Goal: Task Accomplishment & Management: Manage account settings

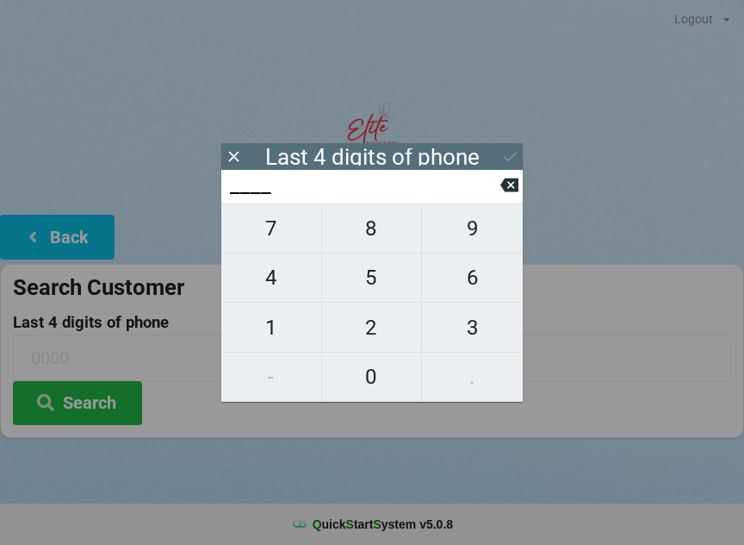
click at [442, 321] on span "3" at bounding box center [472, 327] width 101 height 36
type input "3___"
click at [285, 271] on span "4" at bounding box center [271, 277] width 100 height 36
type input "34__"
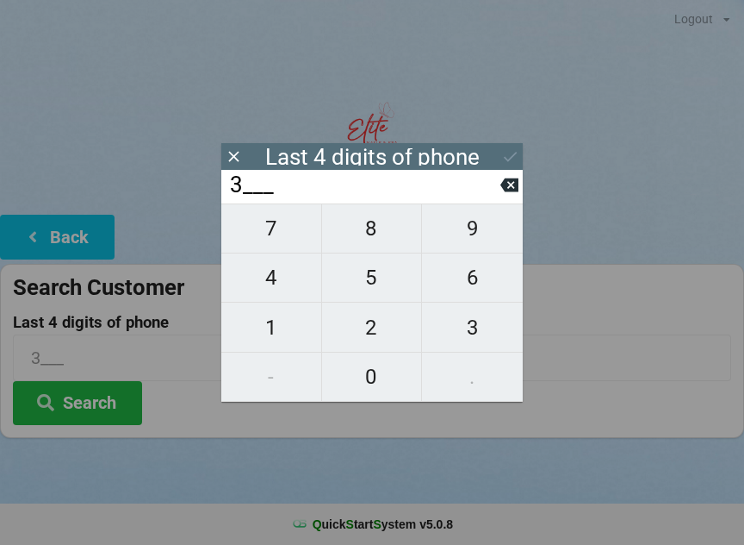
type input "34__"
click at [356, 289] on span "5" at bounding box center [372, 277] width 100 height 36
type input "345_"
click at [363, 278] on span "5" at bounding box center [372, 277] width 100 height 36
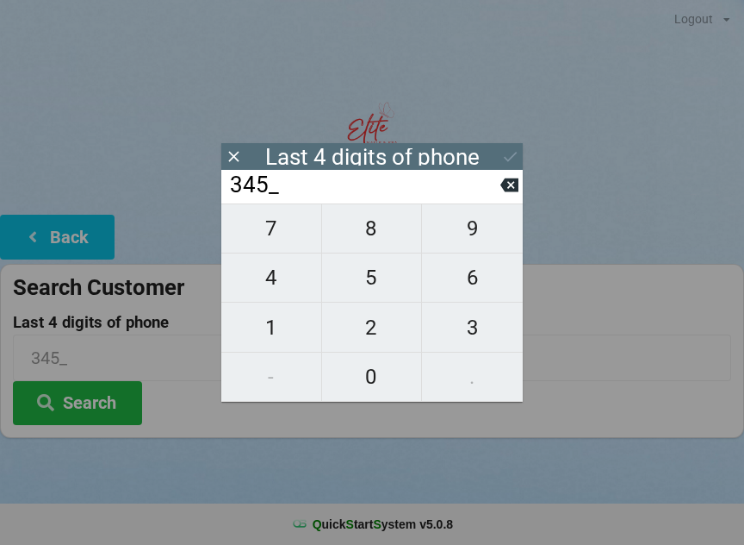
type input "3455"
click at [508, 155] on icon at bounding box center [510, 156] width 18 height 18
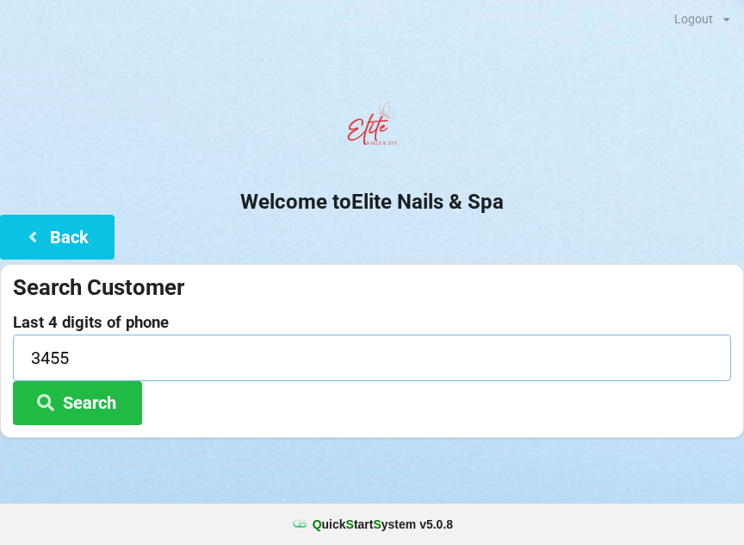
click at [234, 352] on input "3455" at bounding box center [372, 357] width 719 height 46
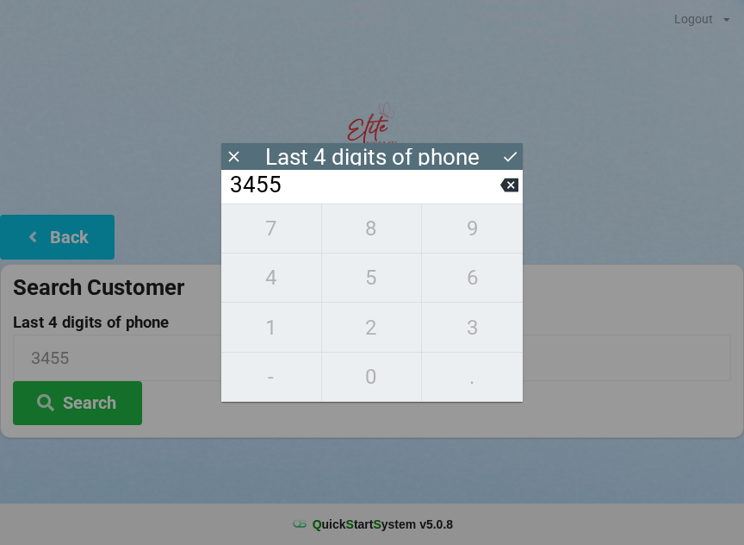
click at [501, 150] on icon at bounding box center [510, 156] width 18 height 18
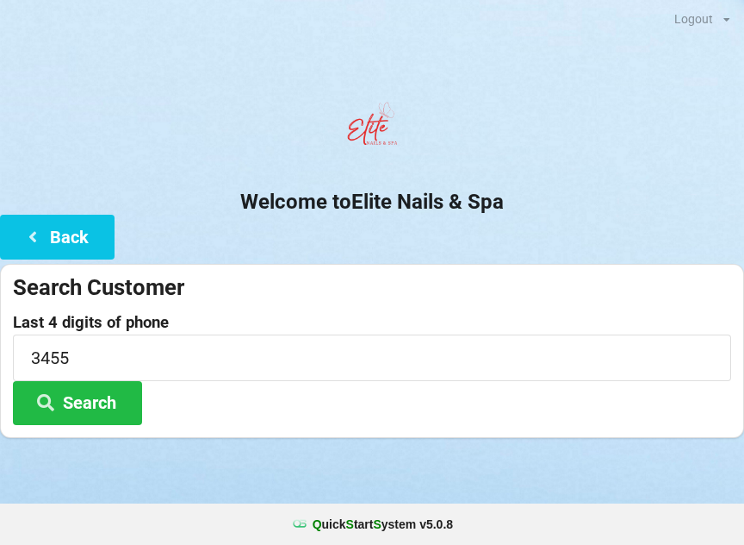
click at [101, 396] on button "Search" at bounding box center [77, 403] width 129 height 44
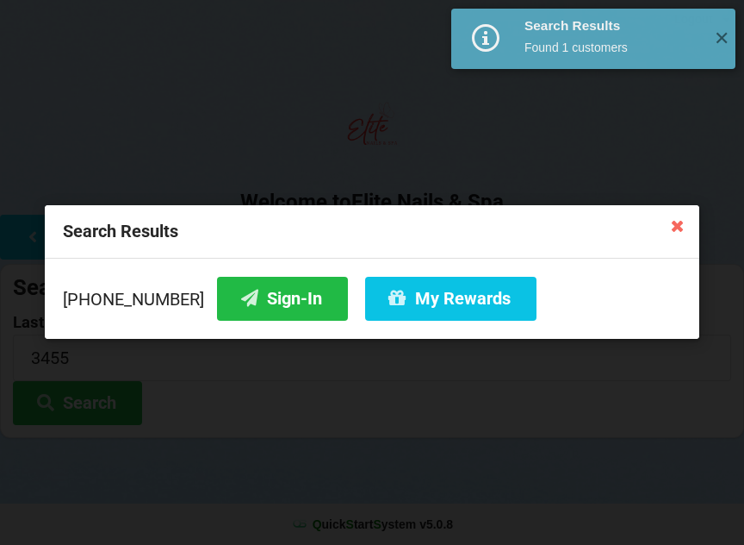
click at [262, 293] on button "Sign-In" at bounding box center [282, 299] width 131 height 44
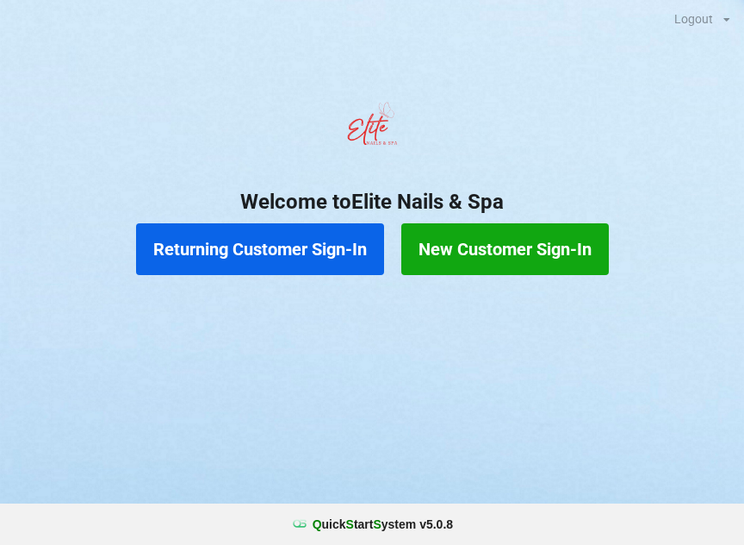
click at [284, 242] on button "Returning Customer Sign-In" at bounding box center [260, 249] width 248 height 52
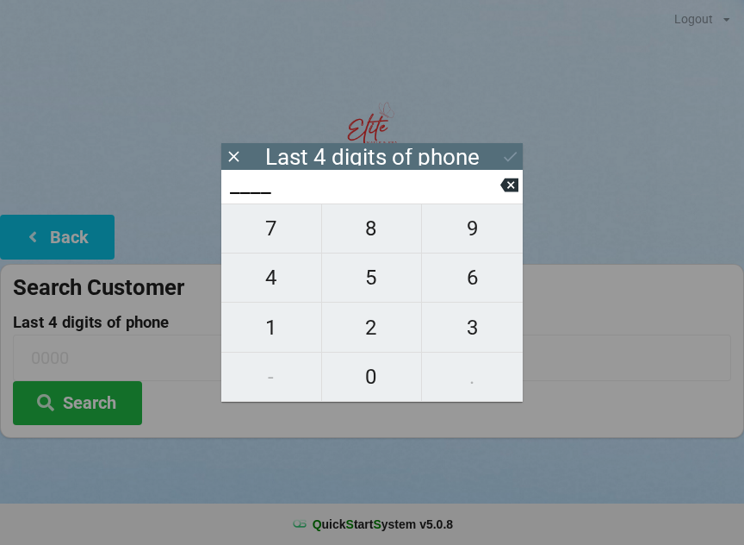
click at [290, 222] on span "7" at bounding box center [271, 228] width 100 height 36
type input "7___"
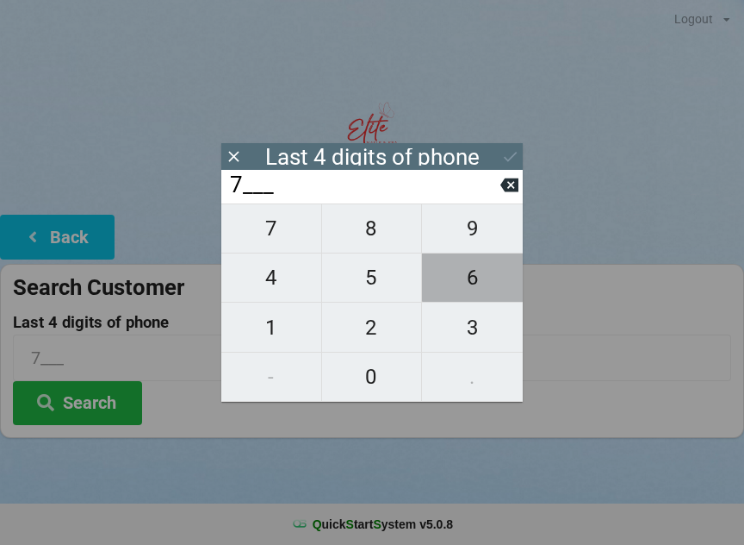
click at [479, 277] on span "6" at bounding box center [472, 277] width 101 height 36
type input "76__"
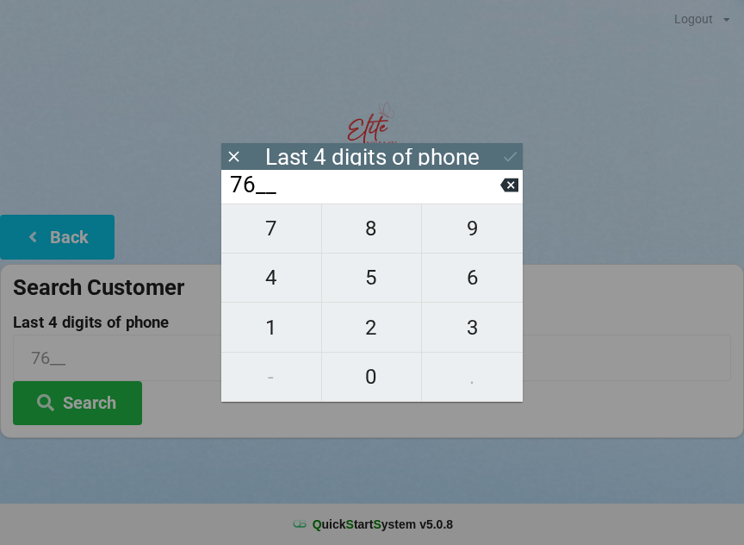
click at [383, 379] on span "0" at bounding box center [372, 376] width 100 height 36
type input "760_"
click at [296, 233] on span "7" at bounding box center [271, 228] width 100 height 36
type input "7607"
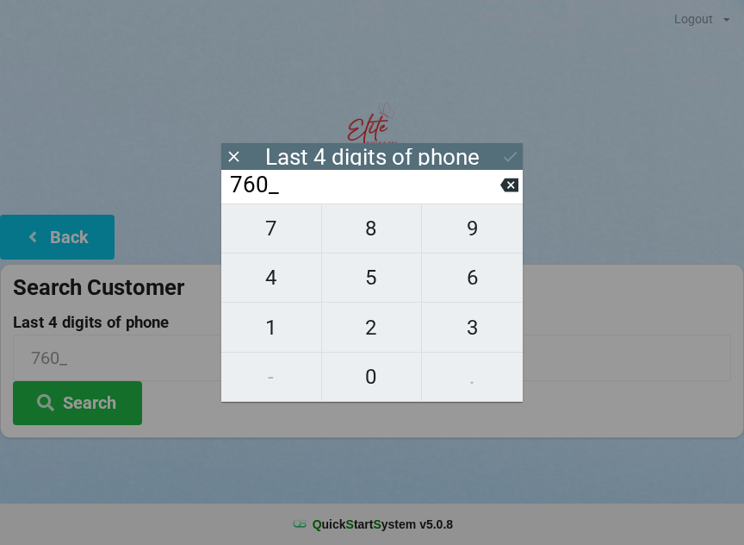
type input "7607"
click at [282, 335] on div "7 8 9 4 5 6 1 2 3 - 0 ." at bounding box center [372, 302] width 302 height 198
click at [277, 331] on div "7 8 9 4 5 6 1 2 3 - 0 ." at bounding box center [372, 302] width 302 height 198
click at [507, 191] on icon at bounding box center [510, 185] width 18 height 14
click at [506, 196] on button at bounding box center [510, 184] width 18 height 23
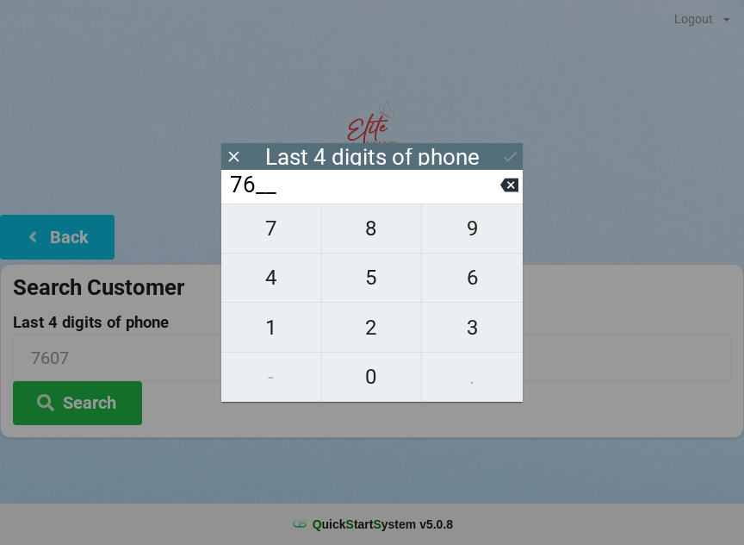
click at [517, 189] on icon at bounding box center [510, 185] width 18 height 14
click at [511, 192] on icon at bounding box center [510, 185] width 18 height 14
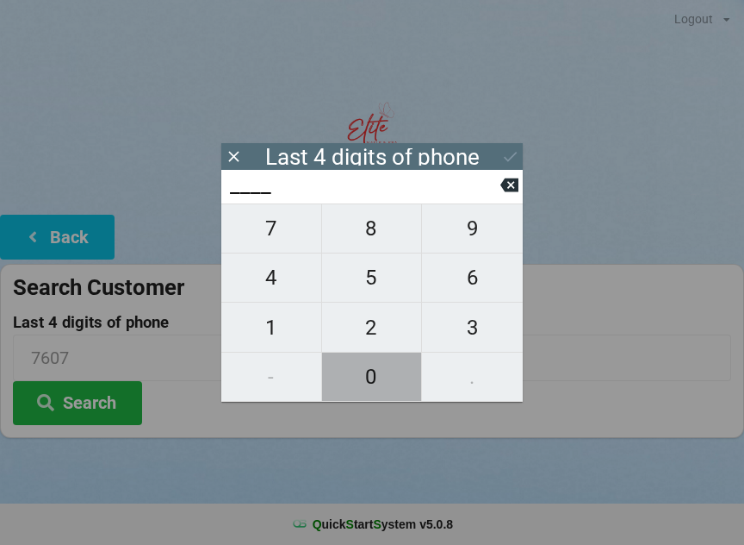
click at [386, 373] on span "0" at bounding box center [372, 376] width 100 height 36
type input "0___"
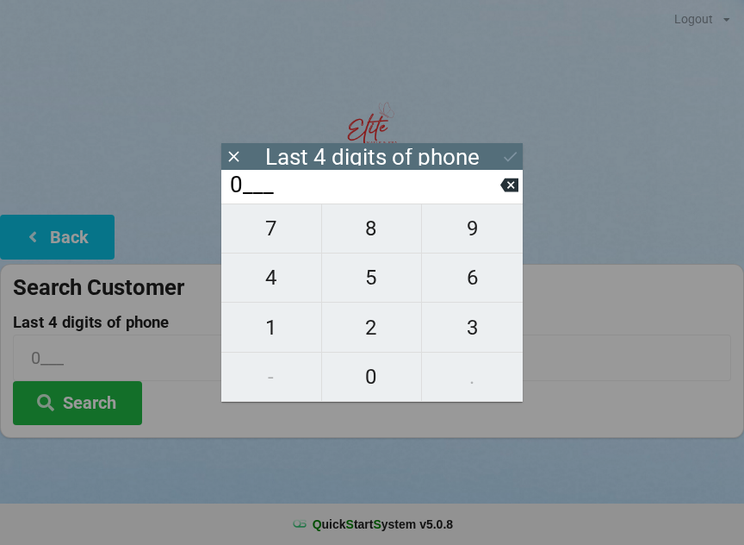
click at [489, 220] on span "9" at bounding box center [472, 228] width 101 height 36
type input "09__"
click at [278, 240] on span "7" at bounding box center [271, 228] width 100 height 36
type input "097_"
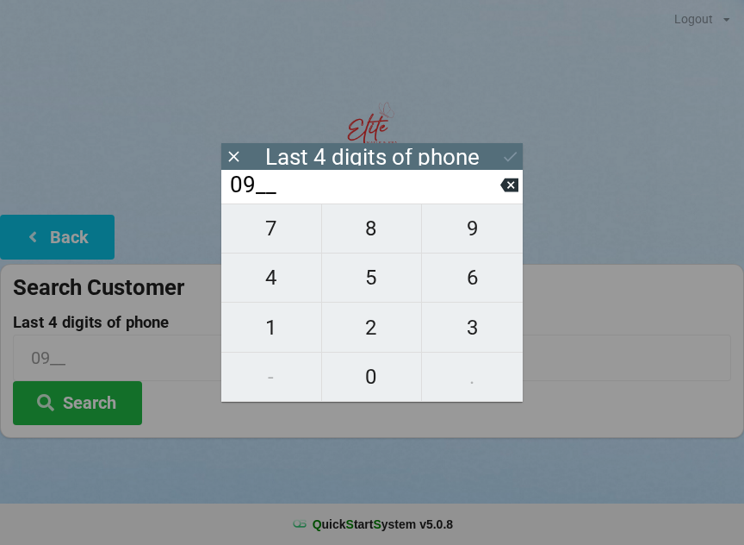
type input "097_"
click at [276, 246] on span "7" at bounding box center [271, 228] width 100 height 36
type input "0977"
click at [102, 390] on button "Search" at bounding box center [77, 403] width 129 height 44
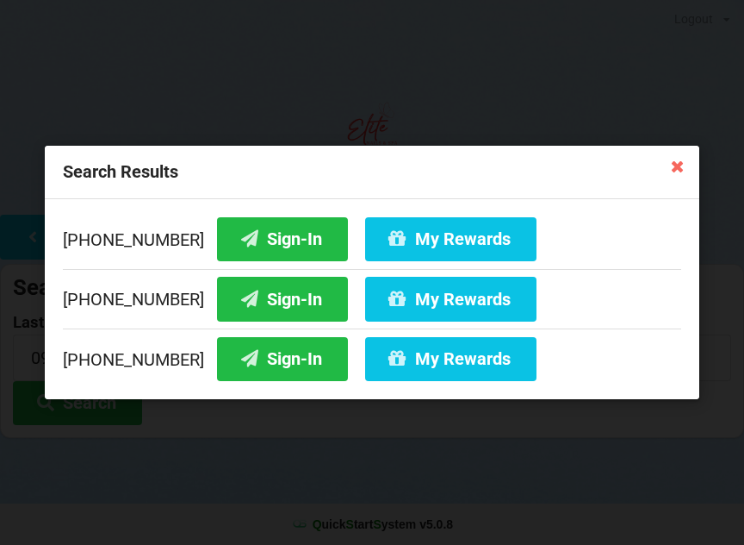
click at [395, 233] on button "My Rewards" at bounding box center [450, 239] width 171 height 44
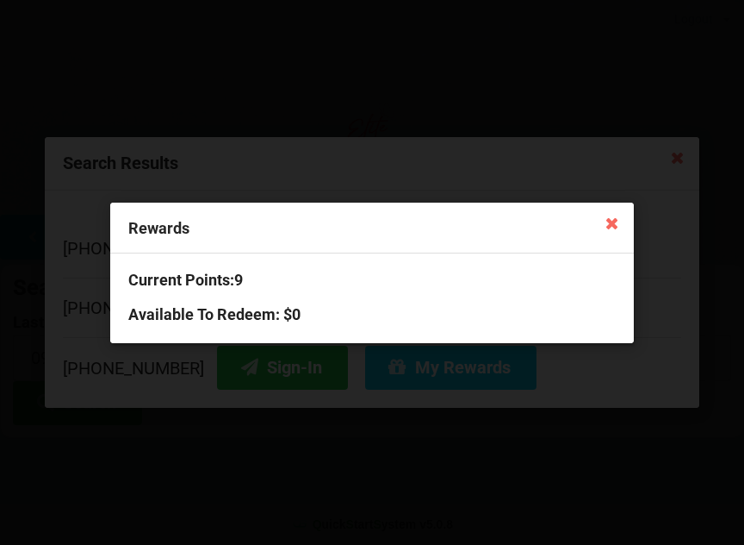
click at [620, 221] on icon at bounding box center [612, 222] width 28 height 28
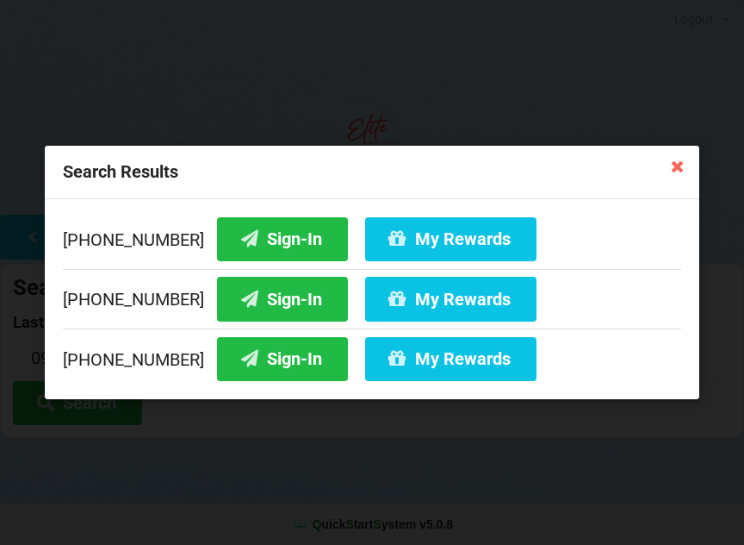
click at [277, 227] on button "Sign-In" at bounding box center [282, 239] width 131 height 44
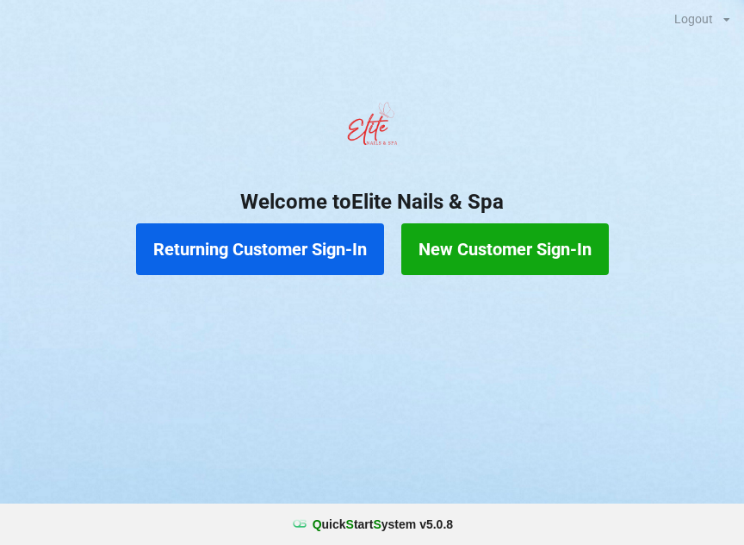
click at [291, 250] on button "Returning Customer Sign-In" at bounding box center [260, 249] width 248 height 52
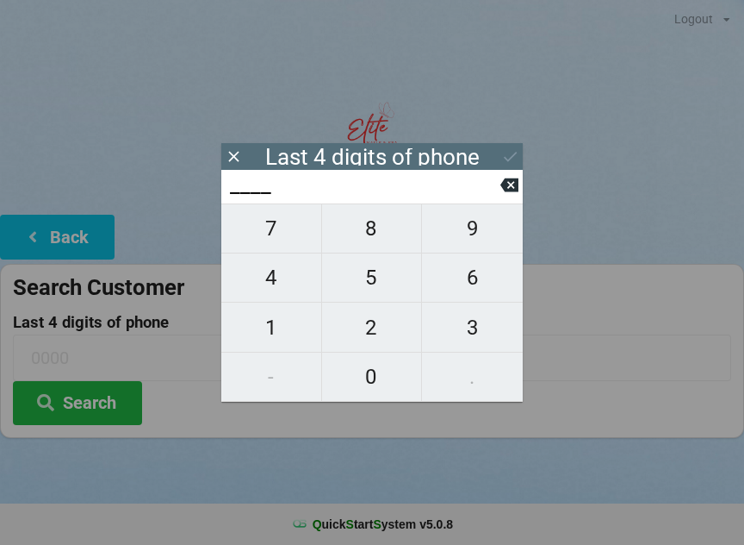
click at [279, 227] on span "7" at bounding box center [271, 228] width 100 height 36
type input "7___"
click at [279, 226] on span "7" at bounding box center [271, 228] width 100 height 36
type input "77__"
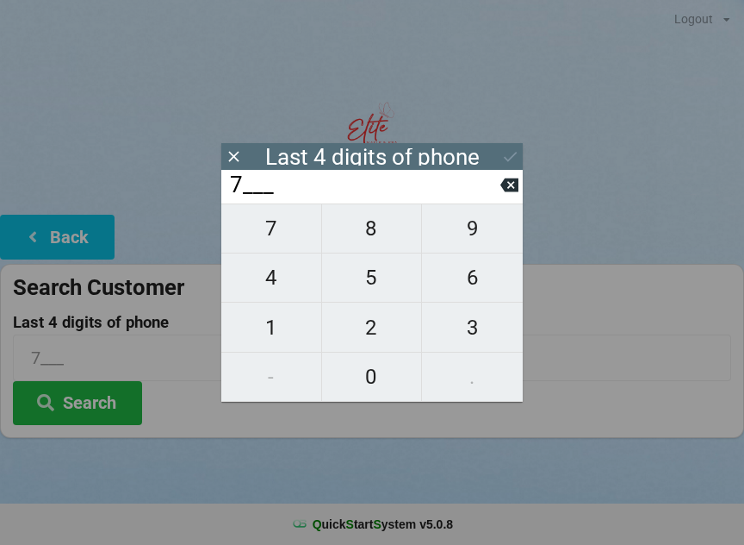
type input "77__"
click at [517, 184] on icon at bounding box center [510, 185] width 18 height 14
click at [510, 185] on icon at bounding box center [510, 185] width 18 height 14
click at [511, 180] on button at bounding box center [510, 184] width 18 height 23
click at [292, 325] on span "1" at bounding box center [271, 327] width 100 height 36
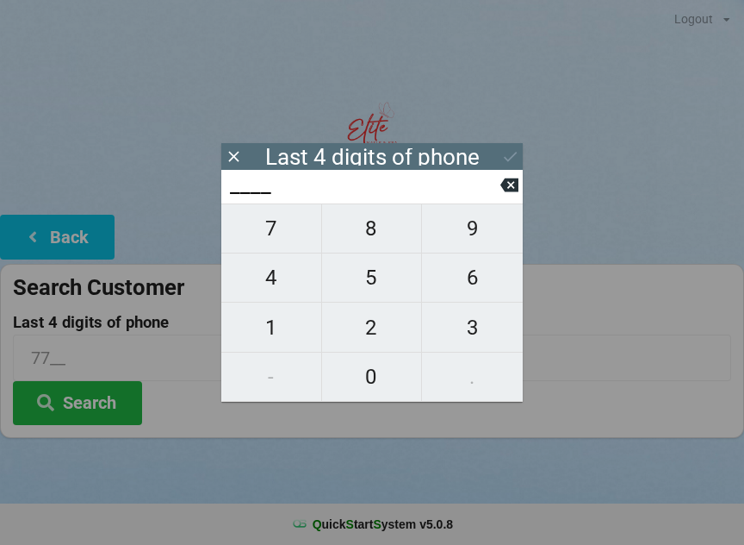
type input "1___"
click at [368, 375] on span "0" at bounding box center [372, 376] width 100 height 36
type input "10__"
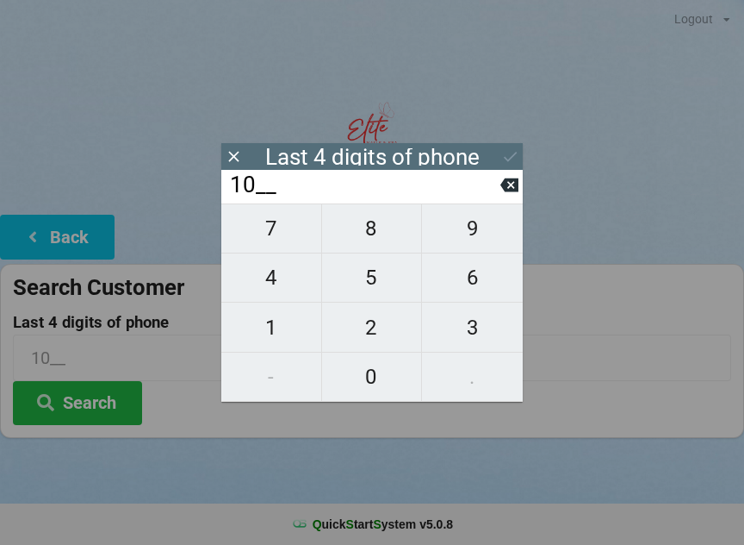
click at [380, 286] on span "5" at bounding box center [372, 277] width 100 height 36
type input "105_"
click at [387, 232] on span "8" at bounding box center [372, 228] width 100 height 36
type input "1058"
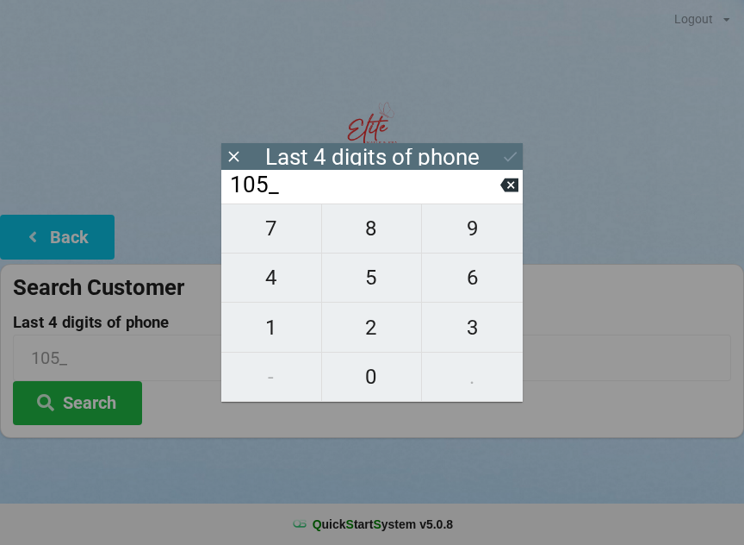
type input "1058"
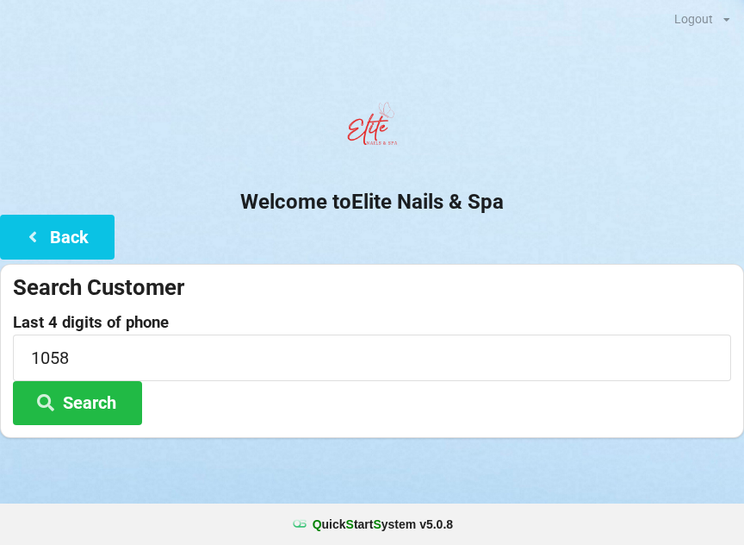
click at [103, 397] on button "Search" at bounding box center [77, 403] width 129 height 44
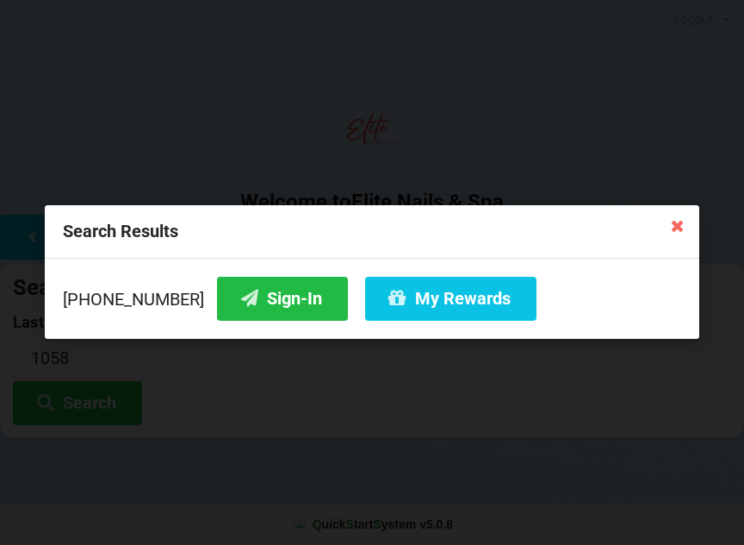
click at [690, 213] on icon at bounding box center [677, 225] width 28 height 28
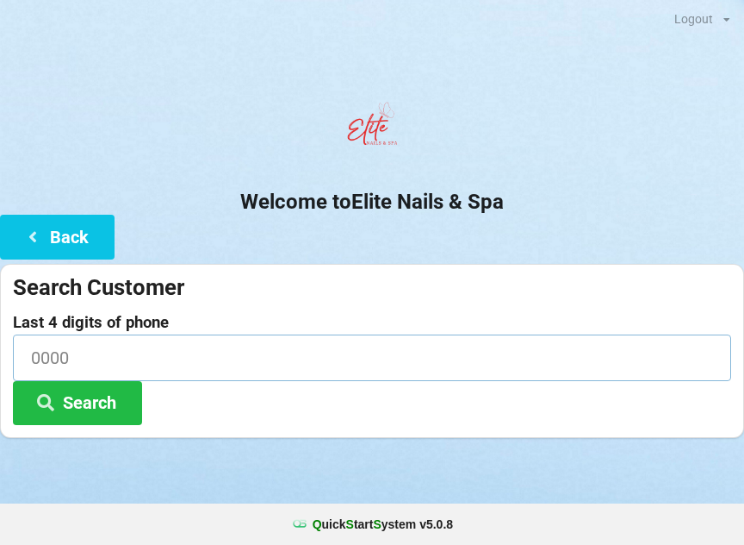
click at [219, 354] on input at bounding box center [372, 357] width 719 height 46
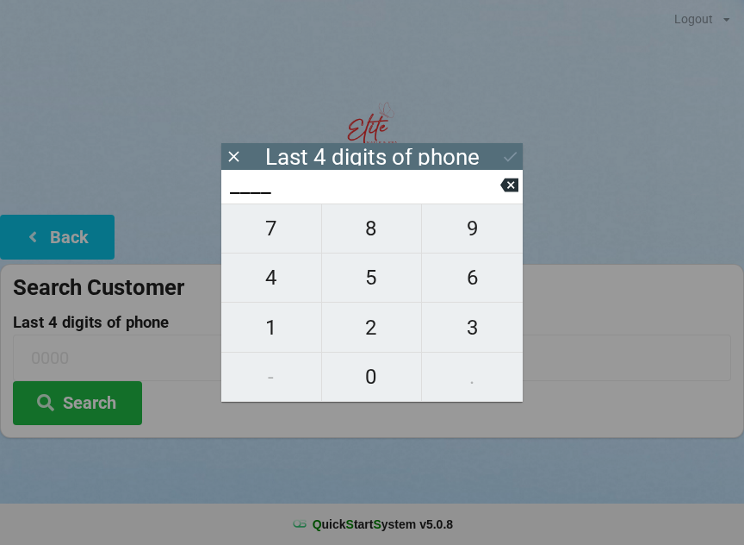
click at [250, 153] on div "Last 4 digits of phone" at bounding box center [372, 156] width 302 height 27
click at [235, 145] on button at bounding box center [234, 156] width 18 height 23
click at [503, 191] on icon at bounding box center [510, 185] width 18 height 14
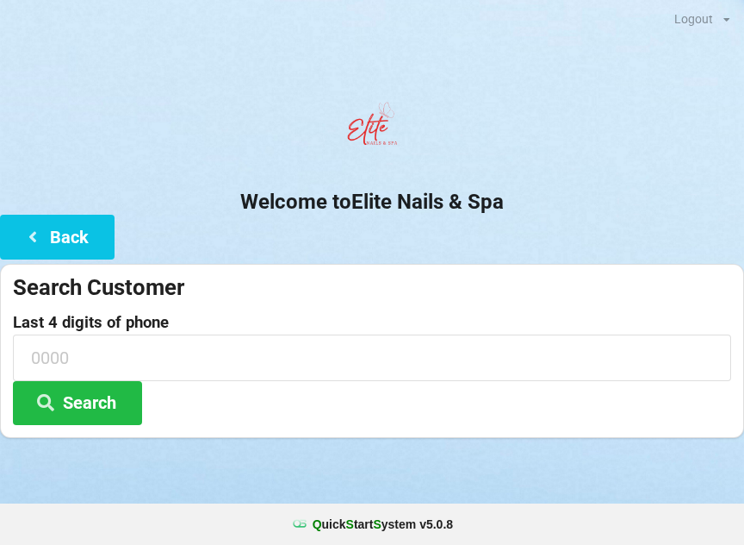
click at [64, 238] on button "Back" at bounding box center [57, 237] width 115 height 44
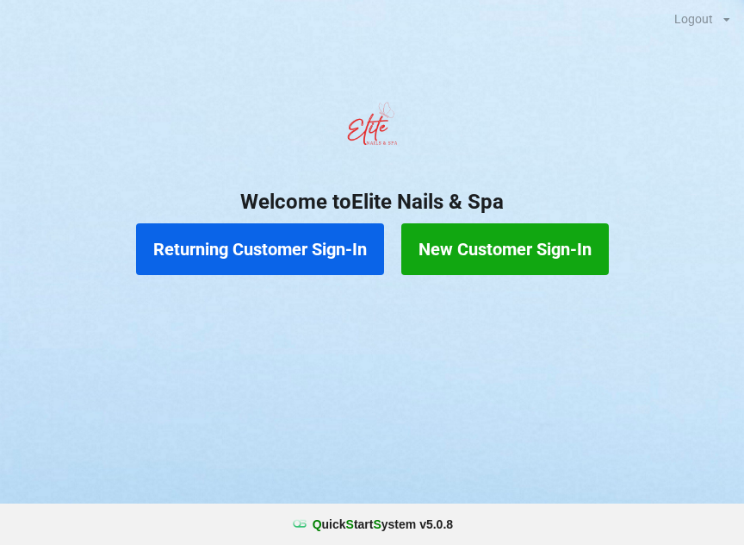
click at [252, 271] on button "Returning Customer Sign-In" at bounding box center [260, 249] width 248 height 52
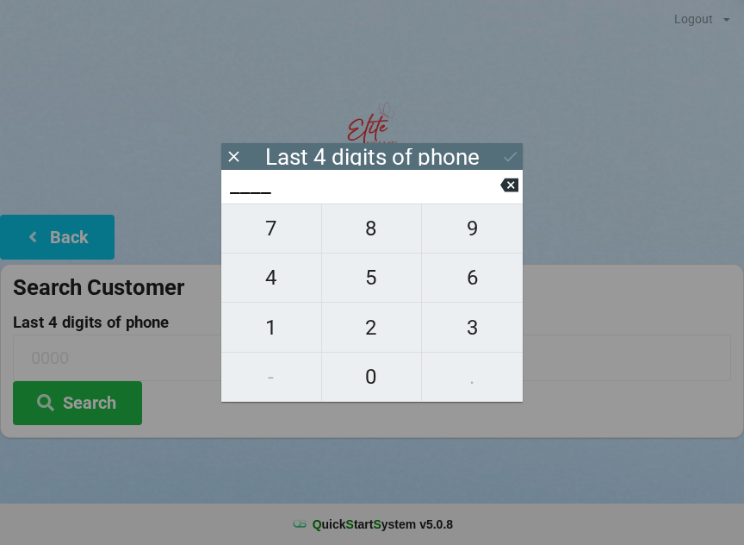
click at [282, 283] on span "4" at bounding box center [271, 277] width 100 height 36
type input "4___"
click at [378, 396] on button "0" at bounding box center [372, 376] width 101 height 49
type input "40__"
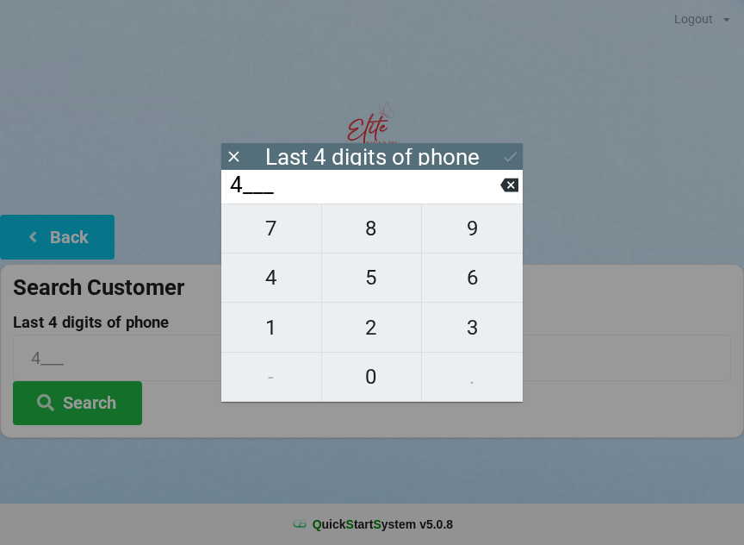
type input "40__"
click at [274, 333] on span "1" at bounding box center [271, 327] width 100 height 36
type input "401_"
click at [290, 323] on span "1" at bounding box center [271, 327] width 100 height 36
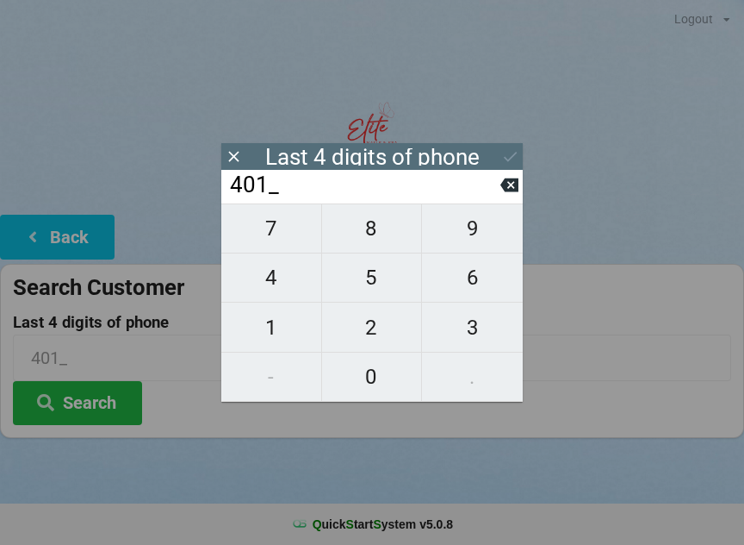
type input "4011"
click at [476, 378] on div "7 8 9 4 5 6 1 2 3 - 0 ." at bounding box center [372, 302] width 302 height 198
click at [510, 190] on icon at bounding box center [510, 185] width 18 height 18
click at [517, 190] on icon at bounding box center [510, 185] width 18 height 14
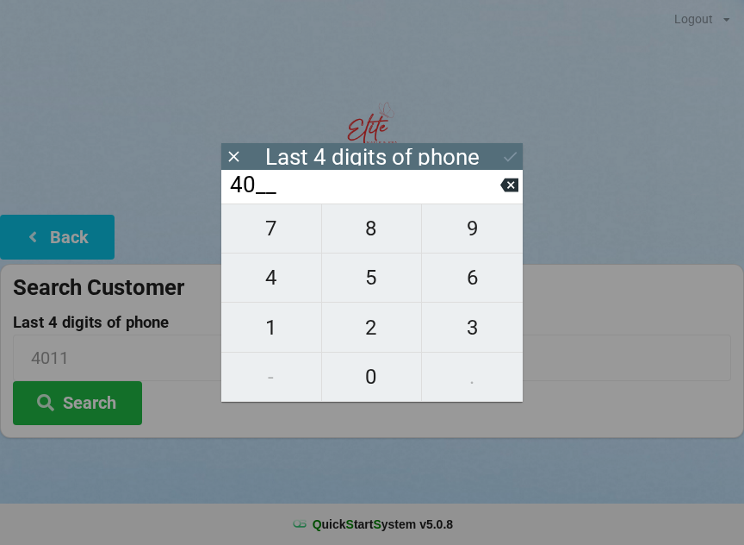
click at [283, 236] on span "7" at bounding box center [271, 228] width 100 height 36
type input "407_"
click at [284, 240] on span "7" at bounding box center [271, 228] width 100 height 36
type input "4077"
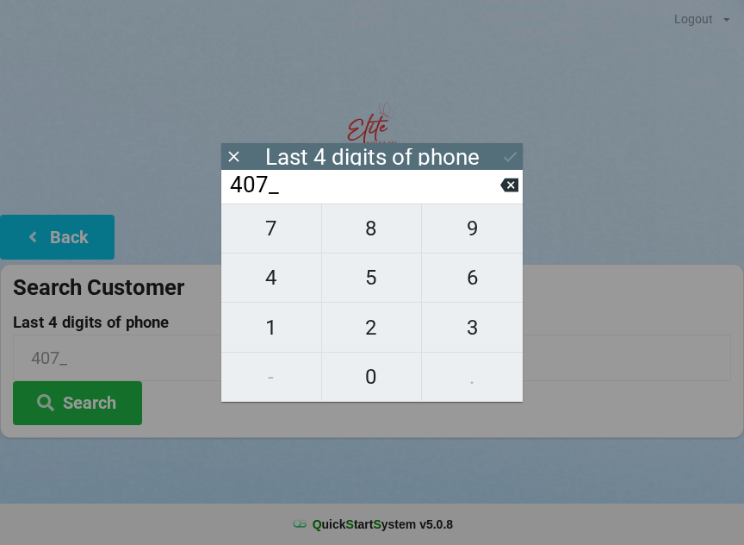
type input "4077"
click at [516, 192] on icon at bounding box center [510, 185] width 18 height 14
click at [509, 192] on icon at bounding box center [510, 185] width 18 height 14
click at [498, 196] on input "40__" at bounding box center [364, 185] width 272 height 28
click at [500, 196] on input "40__" at bounding box center [364, 185] width 272 height 28
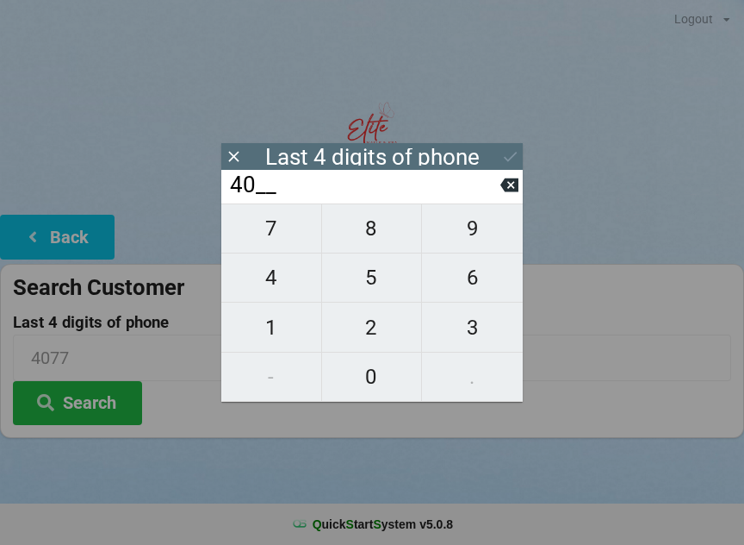
click at [508, 193] on icon at bounding box center [510, 185] width 18 height 18
click at [506, 190] on icon at bounding box center [510, 185] width 18 height 14
click at [287, 341] on span "1" at bounding box center [271, 327] width 100 height 36
type input "1___"
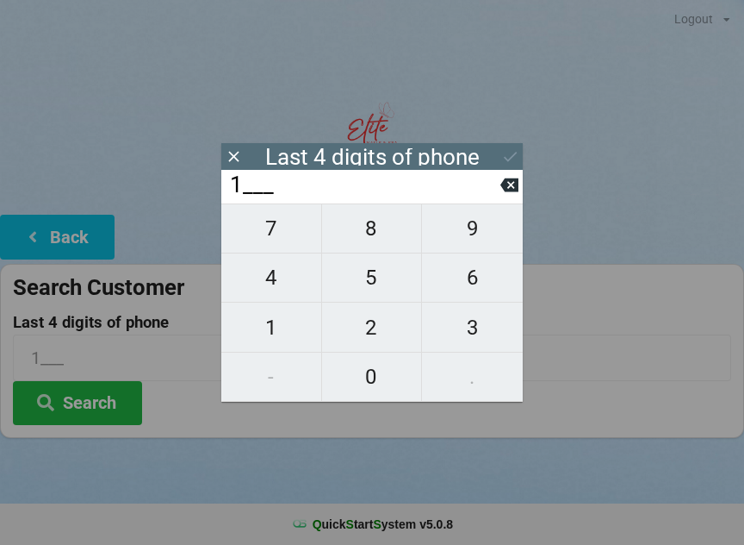
click at [289, 328] on span "1" at bounding box center [271, 327] width 100 height 36
type input "11__"
click at [282, 330] on span "1" at bounding box center [271, 327] width 100 height 36
type input "111_"
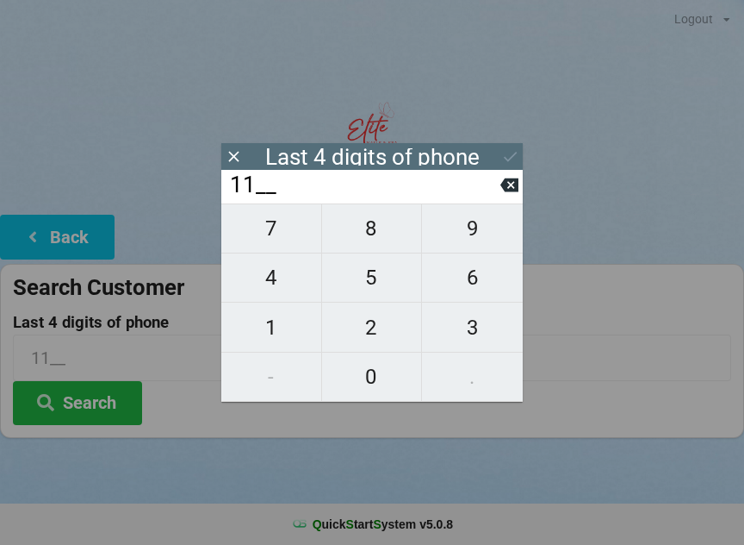
type input "111_"
click at [283, 227] on span "7" at bounding box center [271, 228] width 100 height 36
type input "1117"
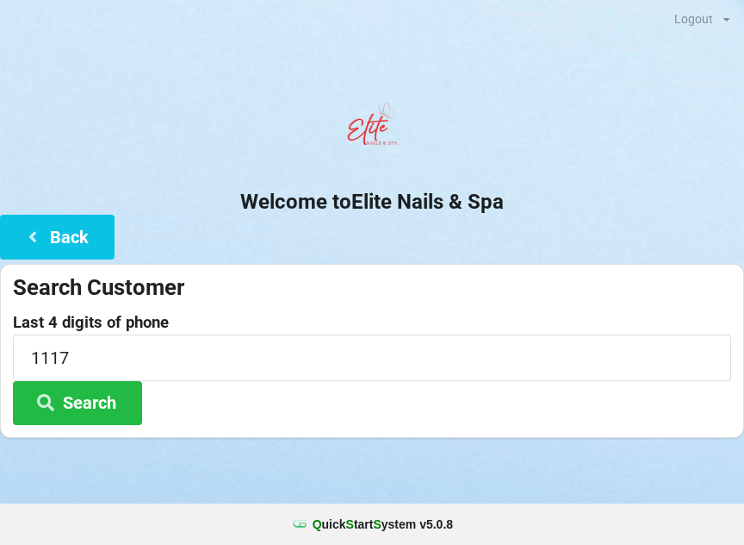
click at [91, 399] on button "Search" at bounding box center [77, 403] width 129 height 44
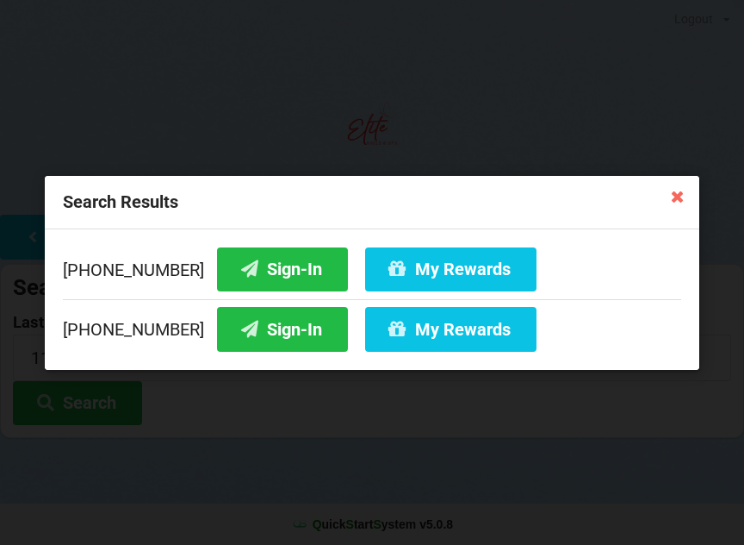
click at [439, 340] on button "My Rewards" at bounding box center [450, 329] width 171 height 44
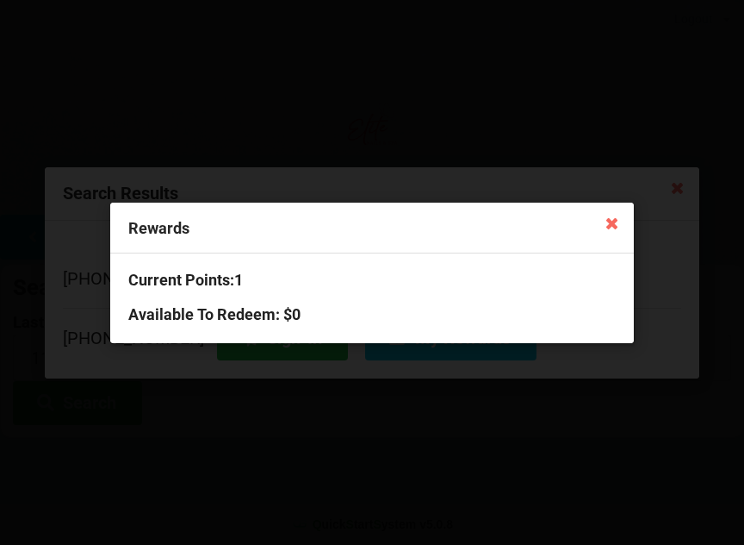
click at [609, 229] on icon at bounding box center [612, 222] width 28 height 28
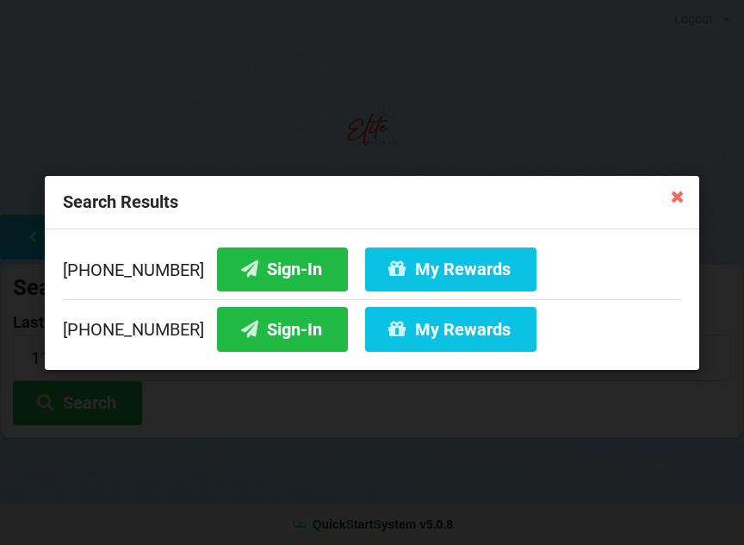
click at [289, 327] on button "Sign-In" at bounding box center [282, 329] width 131 height 44
